Goal: Task Accomplishment & Management: Manage account settings

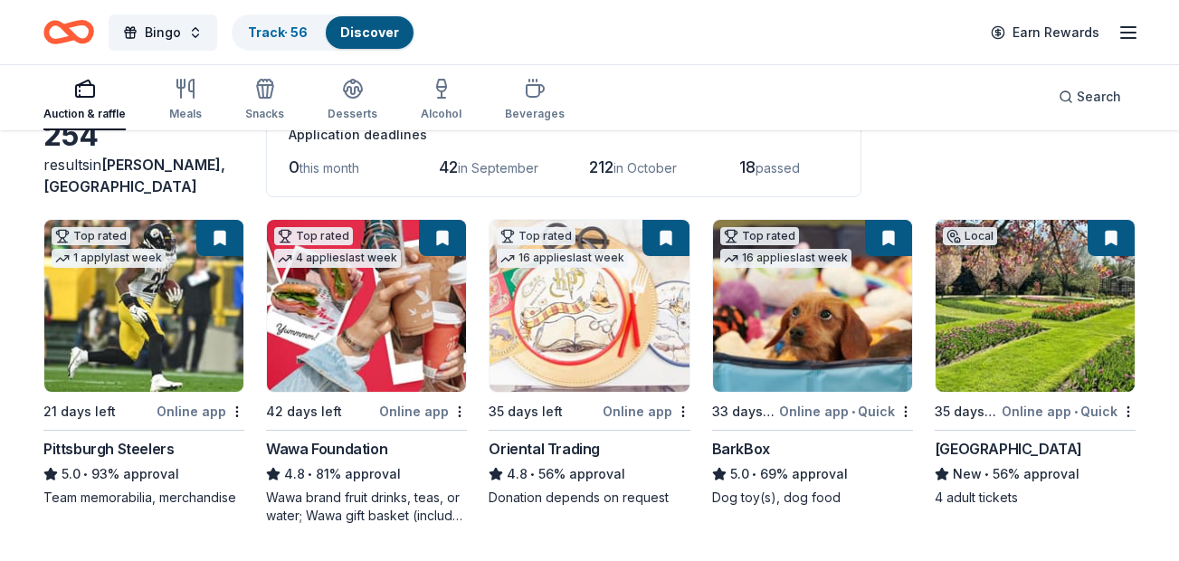
scroll to position [115, 0]
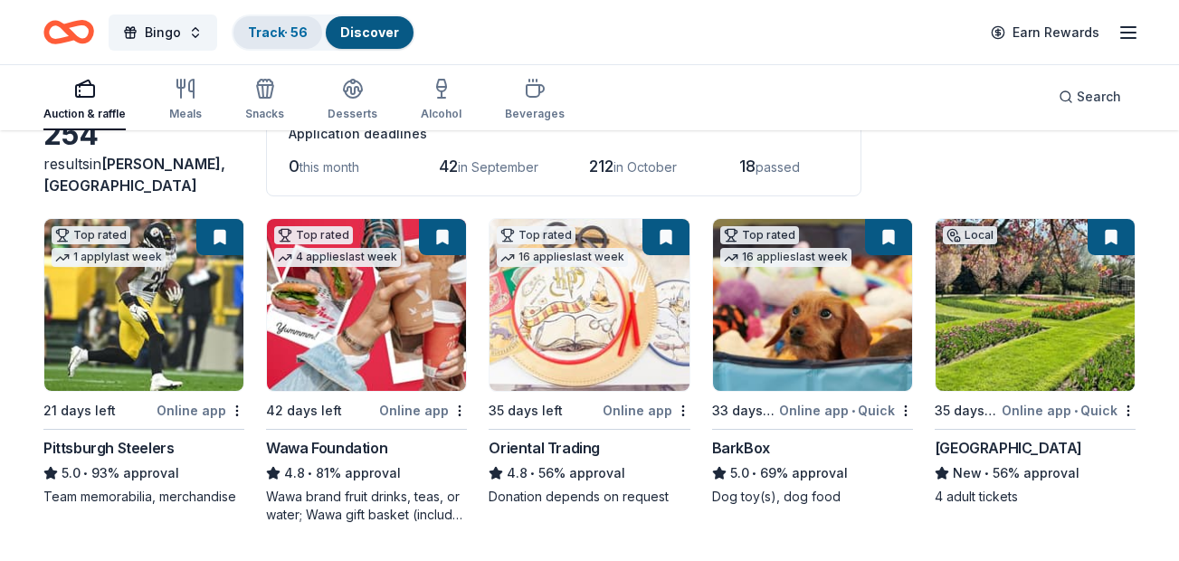
click at [299, 39] on link "Track · 56" at bounding box center [278, 31] width 60 height 15
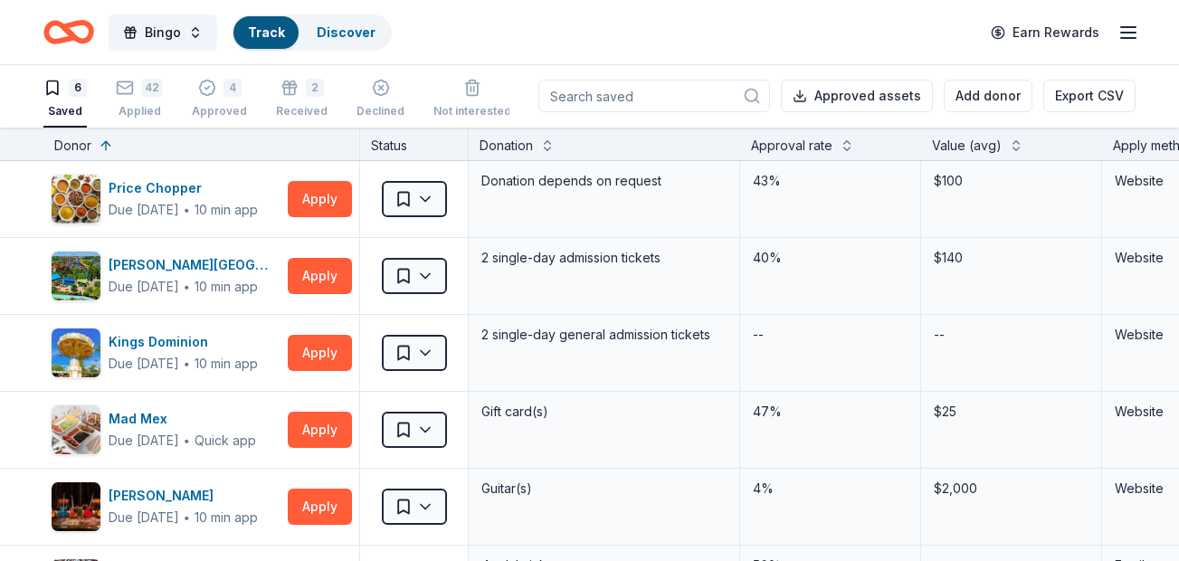
scroll to position [1, 0]
click at [132, 110] on div "Applied" at bounding box center [139, 111] width 47 height 14
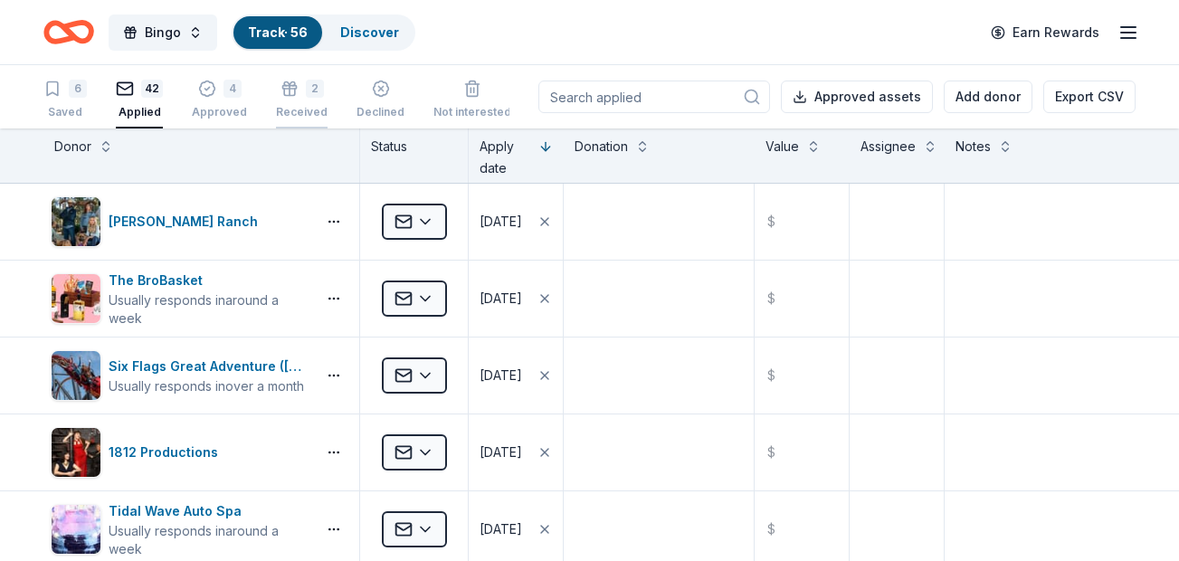
click at [287, 112] on div "Received" at bounding box center [302, 112] width 52 height 14
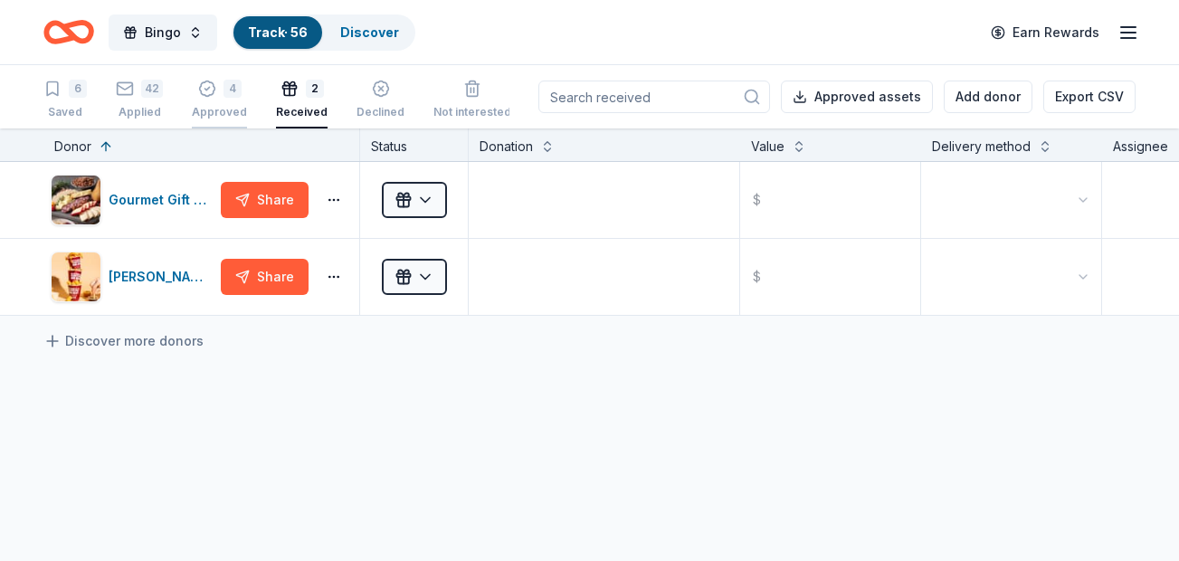
click at [236, 105] on div "Approved" at bounding box center [219, 112] width 55 height 14
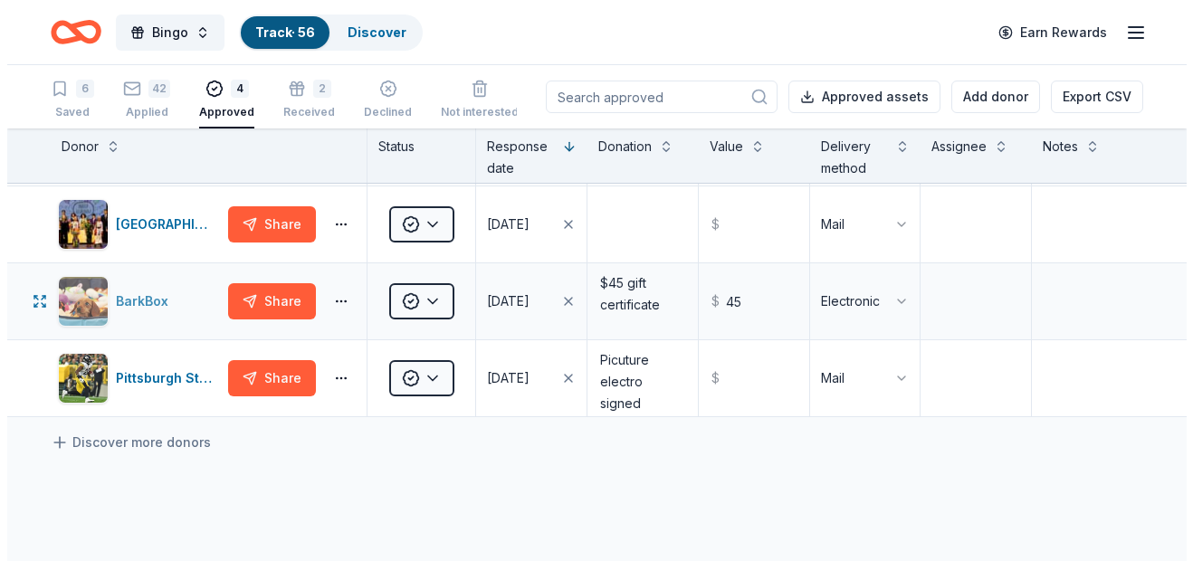
scroll to position [75, 0]
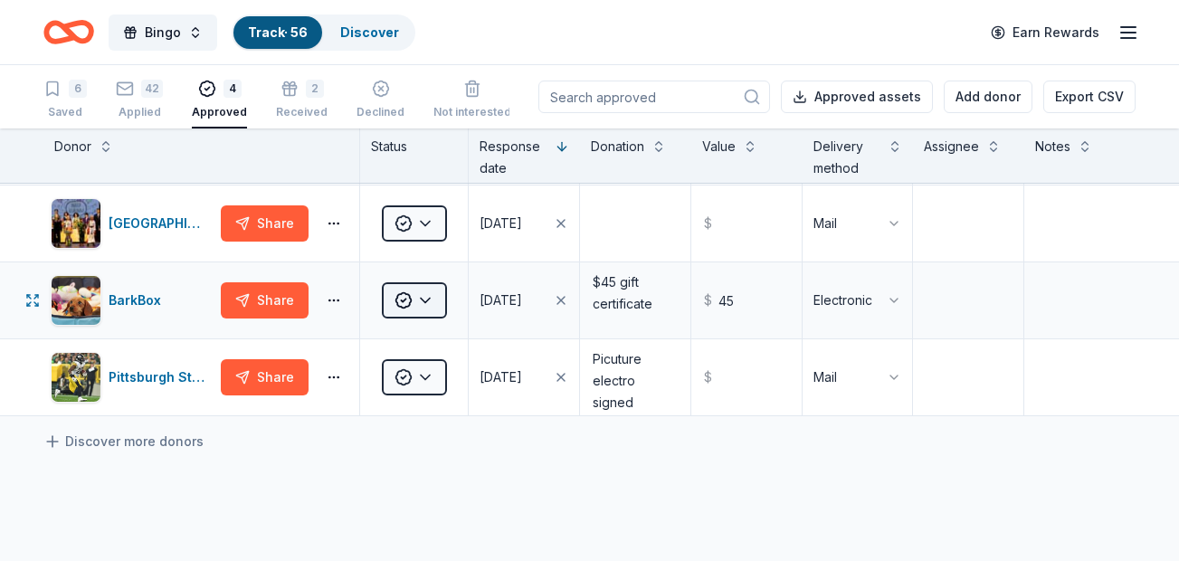
click at [417, 301] on html "Bingo Track · 56 Discover Earn Rewards 6 Saved 42 Applied 4 Approved 2 Received…" at bounding box center [589, 280] width 1179 height 561
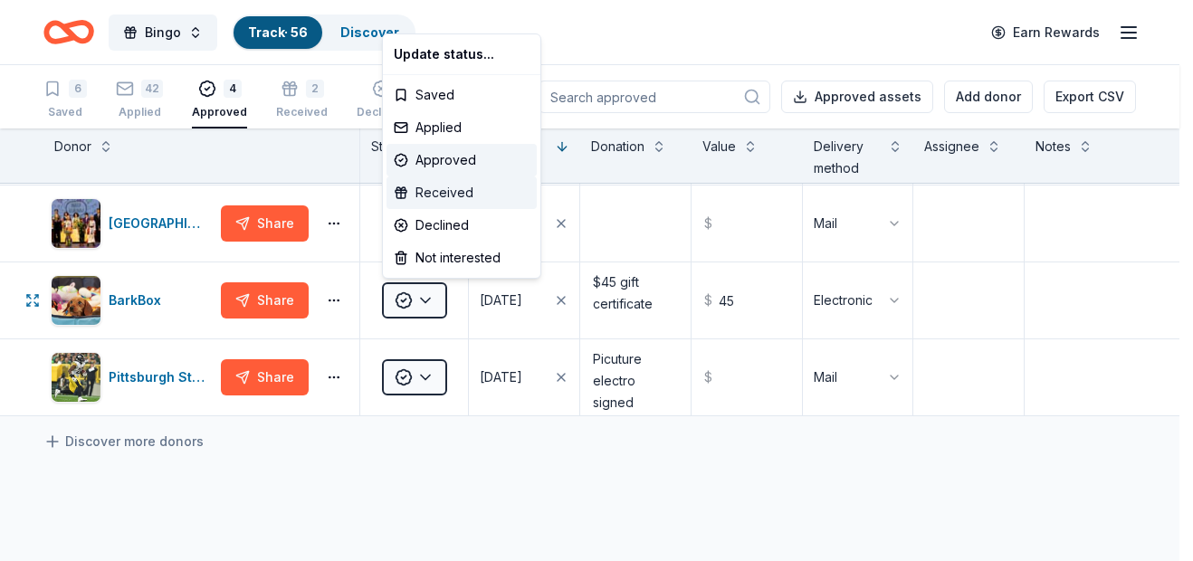
click at [442, 203] on div "Received" at bounding box center [461, 192] width 150 height 33
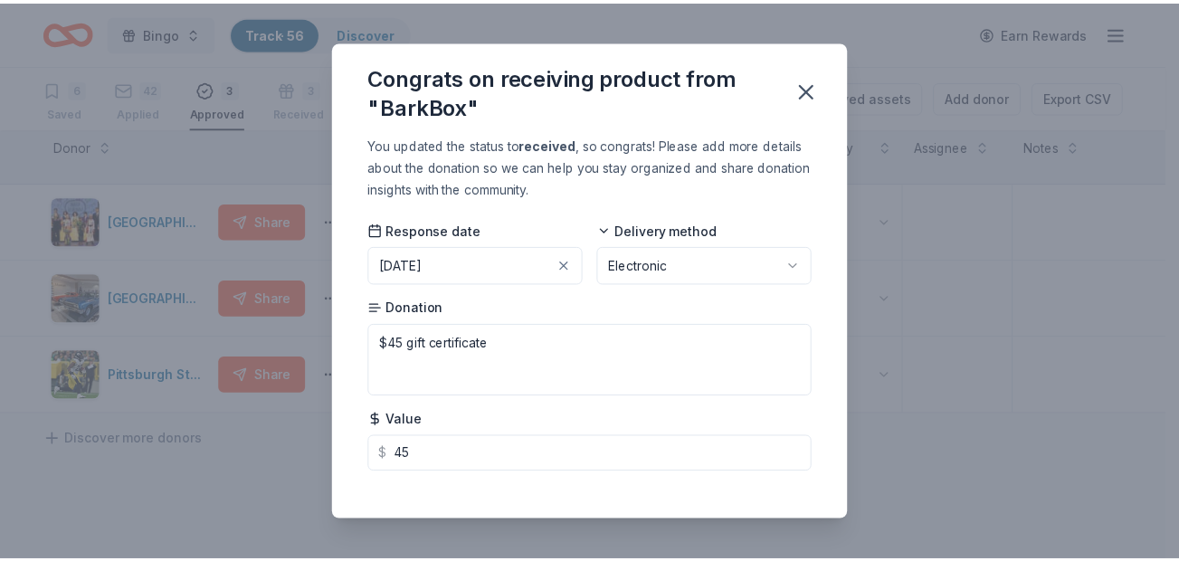
scroll to position [18, 0]
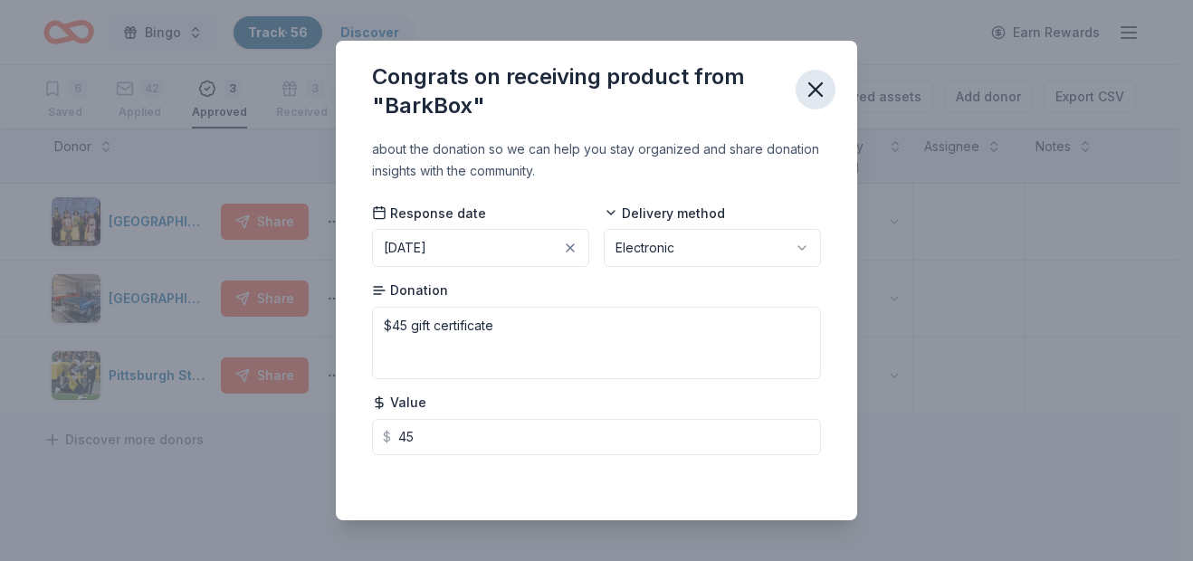
click at [825, 91] on icon "button" at bounding box center [815, 89] width 25 height 25
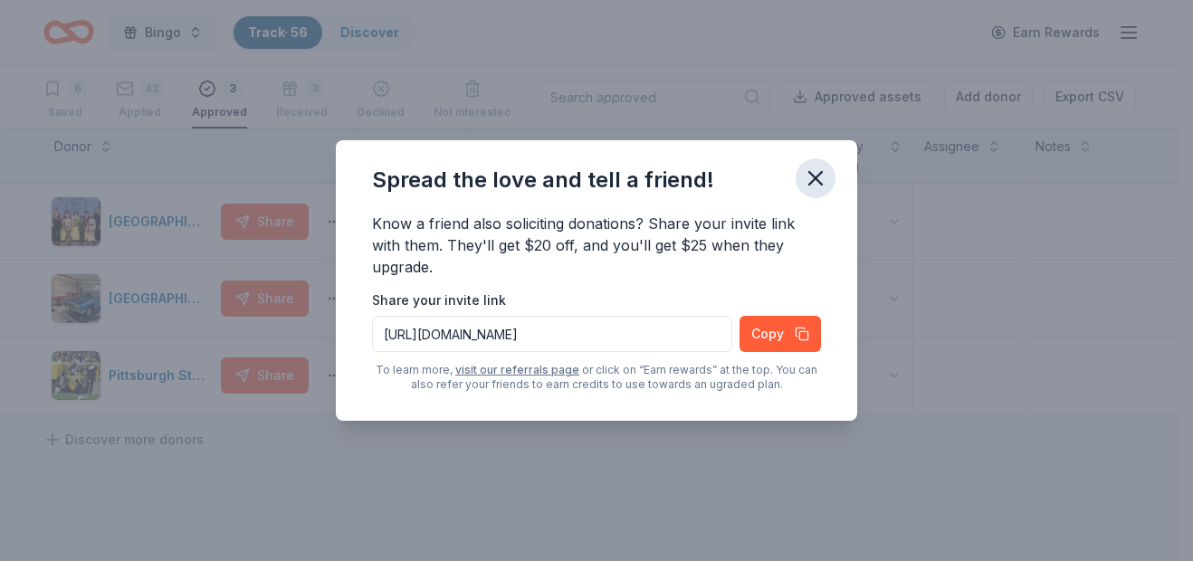
click at [815, 171] on icon "button" at bounding box center [815, 178] width 25 height 25
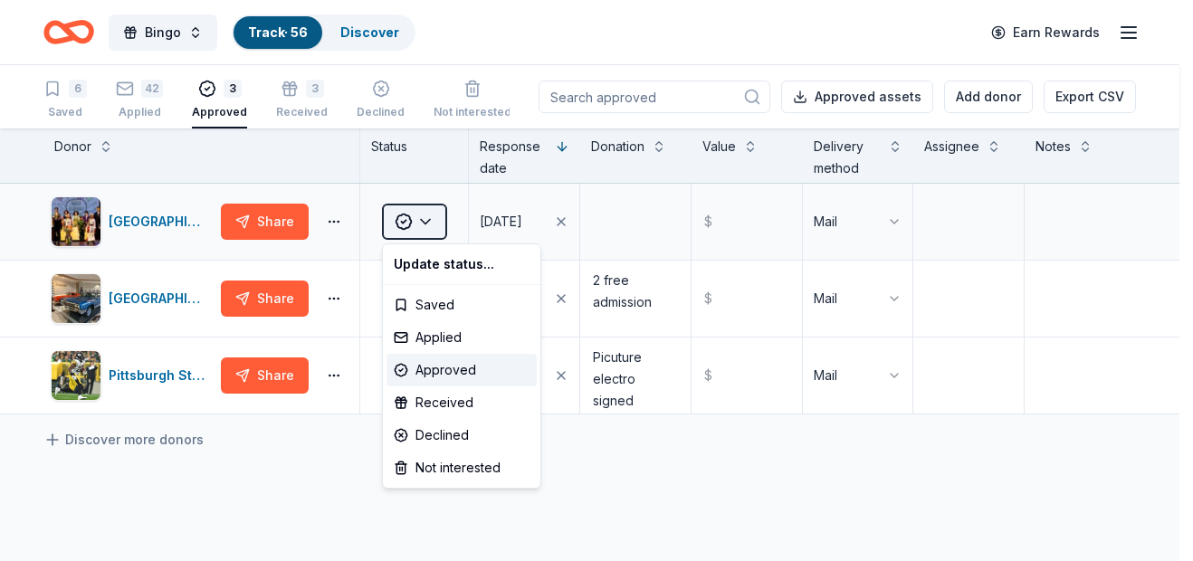
click at [413, 226] on html "Bingo Track · 56 Discover Earn Rewards 6 Saved 42 Applied 3 Approved 3 Received…" at bounding box center [596, 280] width 1193 height 561
click at [434, 397] on div "Received" at bounding box center [461, 402] width 150 height 33
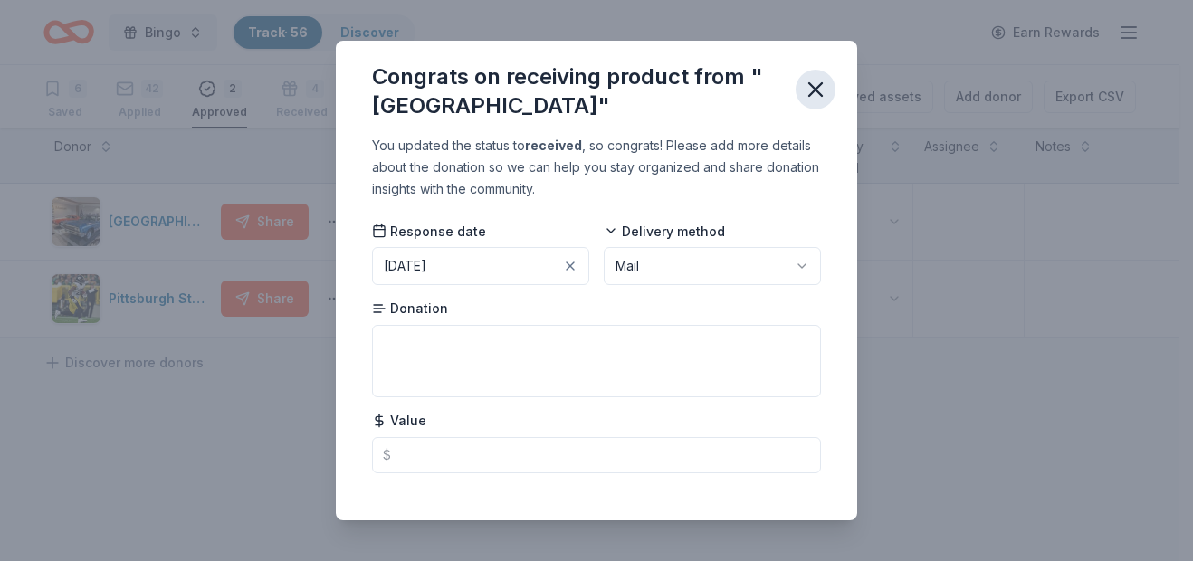
click at [823, 91] on icon "button" at bounding box center [815, 89] width 25 height 25
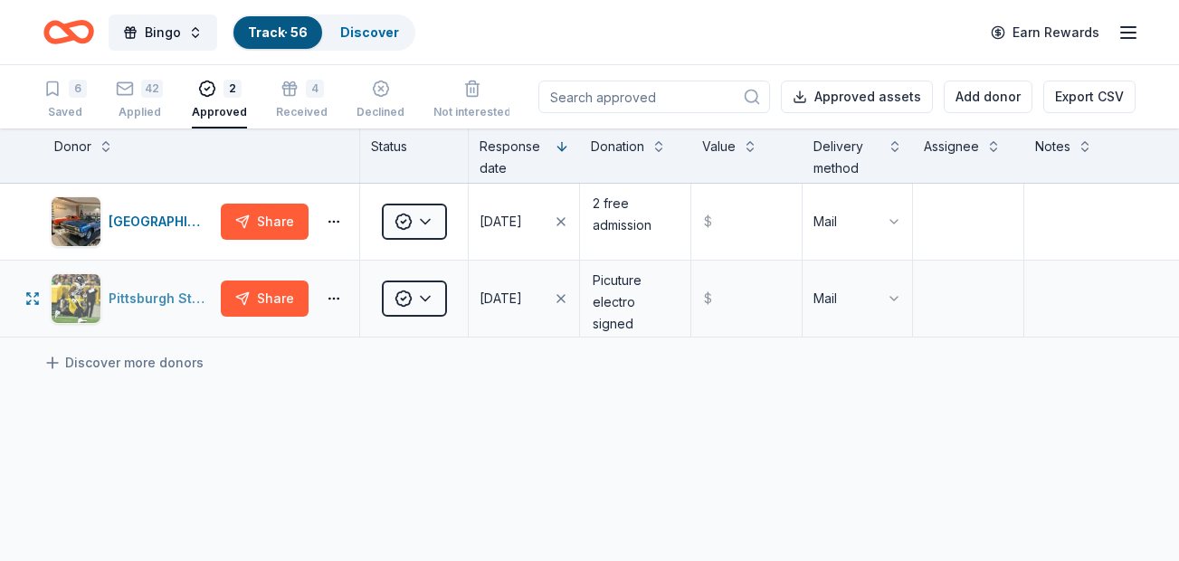
click at [136, 307] on div "Pittsburgh Steelers" at bounding box center [161, 299] width 105 height 22
click at [372, 87] on icon "button" at bounding box center [381, 89] width 18 height 18
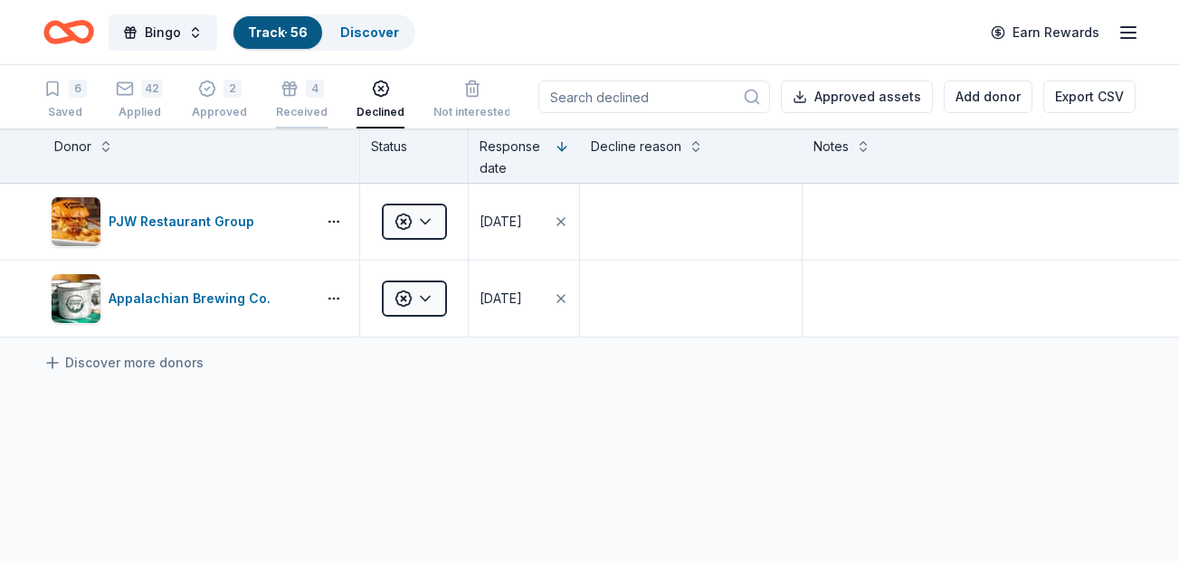
click at [289, 105] on div "Received" at bounding box center [302, 102] width 52 height 14
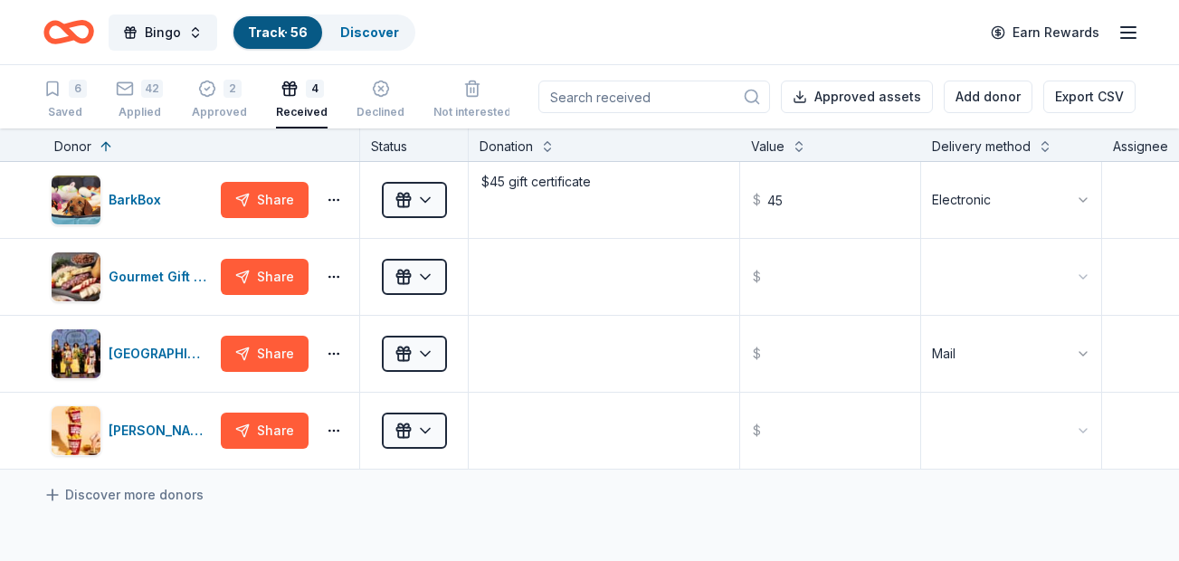
click at [244, 106] on div "6 Saved 42 Applied 2 Approved 4 Received Declined Not interested" at bounding box center [277, 100] width 468 height 56
click at [138, 110] on div "Applied" at bounding box center [139, 112] width 47 height 14
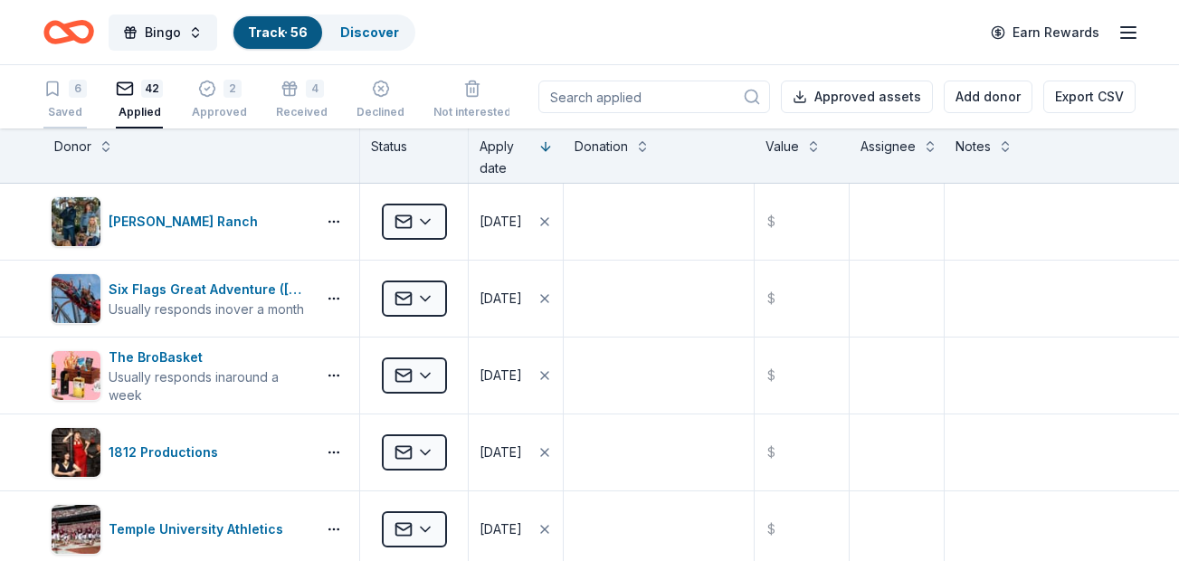
click at [76, 91] on div "6" at bounding box center [78, 89] width 18 height 18
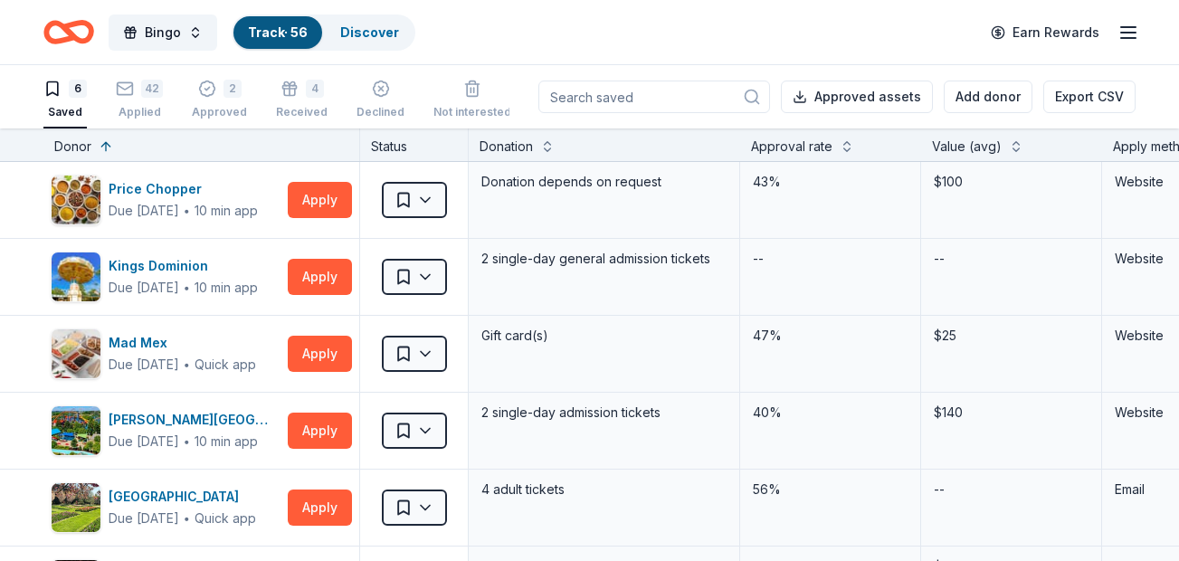
click at [79, 39] on icon "Home" at bounding box center [77, 32] width 28 height 18
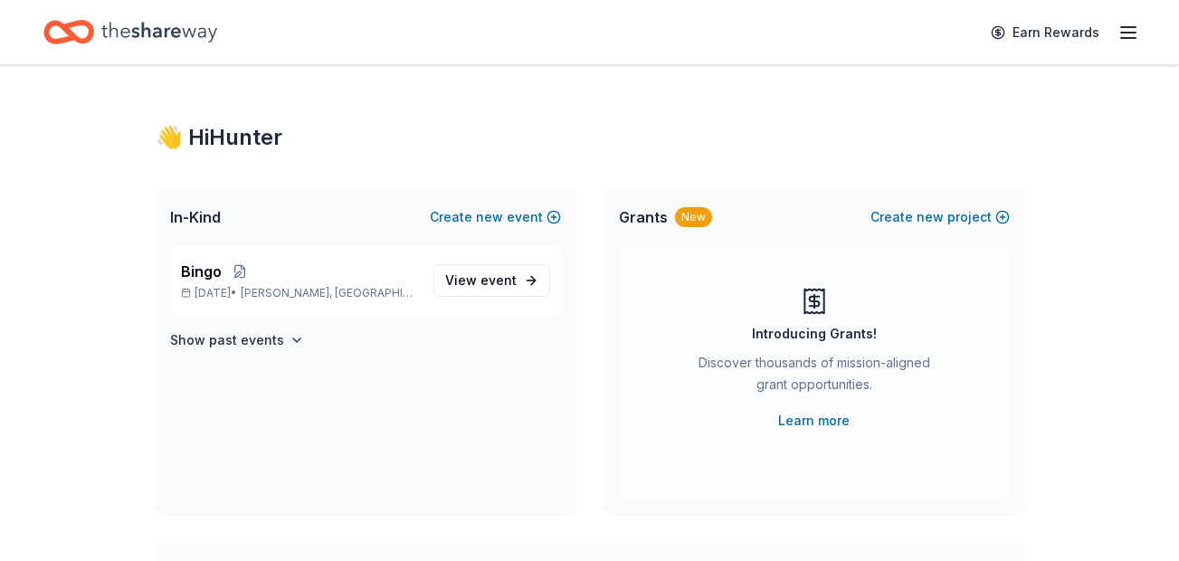
click at [159, 40] on icon "Home" at bounding box center [159, 32] width 116 height 37
click at [72, 26] on icon "Home" at bounding box center [77, 32] width 28 height 18
